Goal: Information Seeking & Learning: Learn about a topic

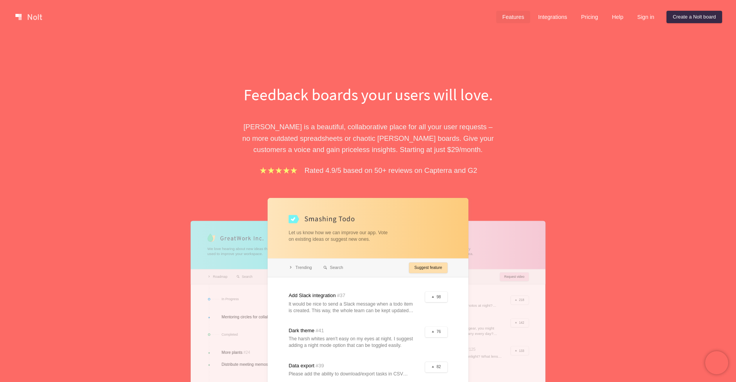
click at [511, 20] on link "Features" at bounding box center [513, 17] width 34 height 12
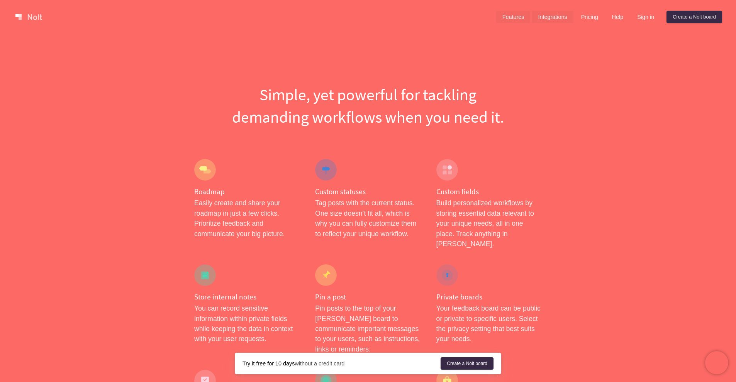
click at [545, 17] on link "Integrations" at bounding box center [552, 17] width 41 height 12
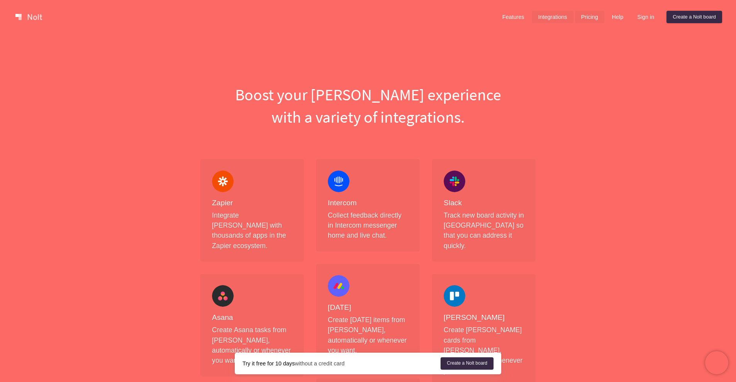
click at [583, 14] on link "Pricing" at bounding box center [589, 17] width 29 height 12
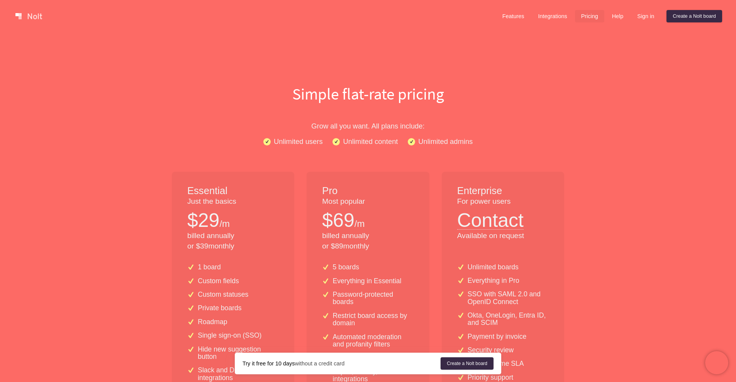
scroll to position [2, 0]
